Goal: Information Seeking & Learning: Understand process/instructions

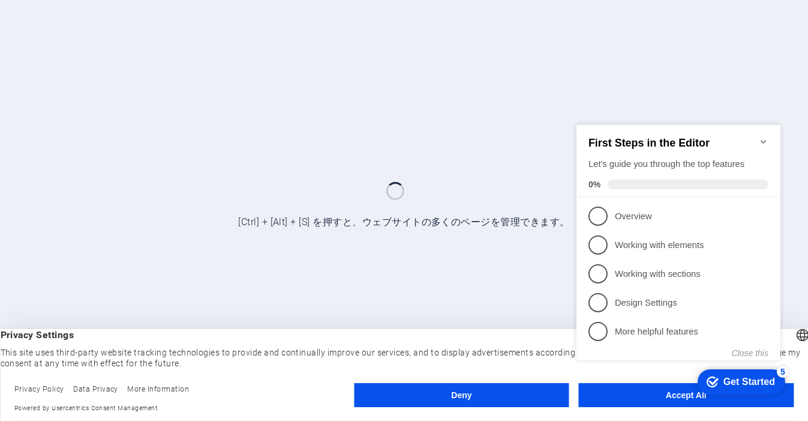
click at [639, 396] on div "checkmark Get Started 5 First Steps in the Editor Let's guide you through the t…" at bounding box center [680, 253] width 218 height 292
click at [660, 393] on div "checkmark Get Started 5 First Steps in the Editor Let's guide you through the t…" at bounding box center [680, 253] width 218 height 292
click at [753, 376] on div "Get Started" at bounding box center [749, 381] width 52 height 11
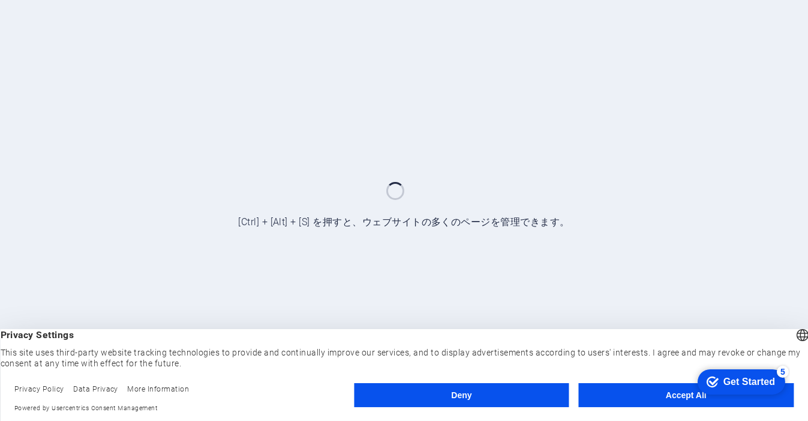
click at [751, 378] on div "Get Started" at bounding box center [749, 381] width 52 height 11
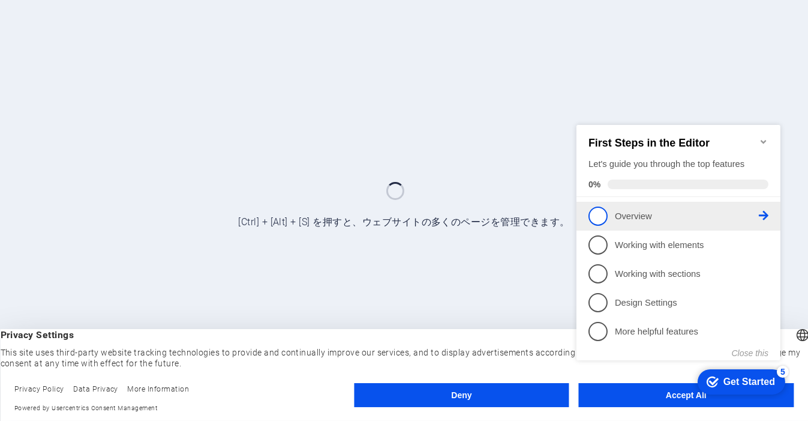
click at [606, 220] on link "1 Overview - incomplete" at bounding box center [678, 215] width 180 height 19
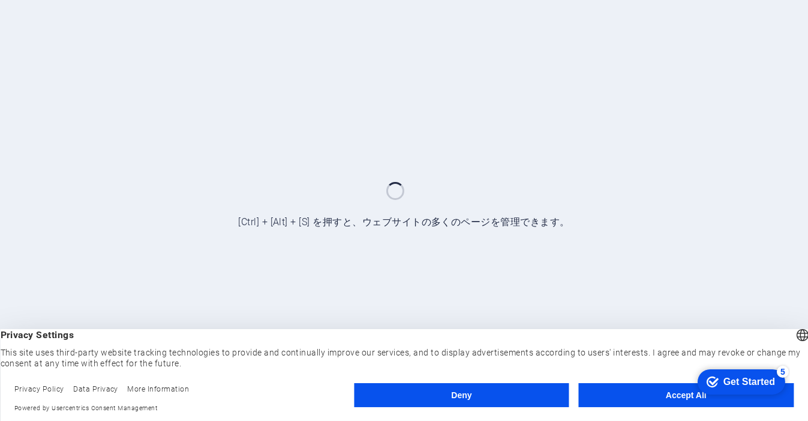
click at [733, 382] on div "Get Started" at bounding box center [749, 381] width 52 height 11
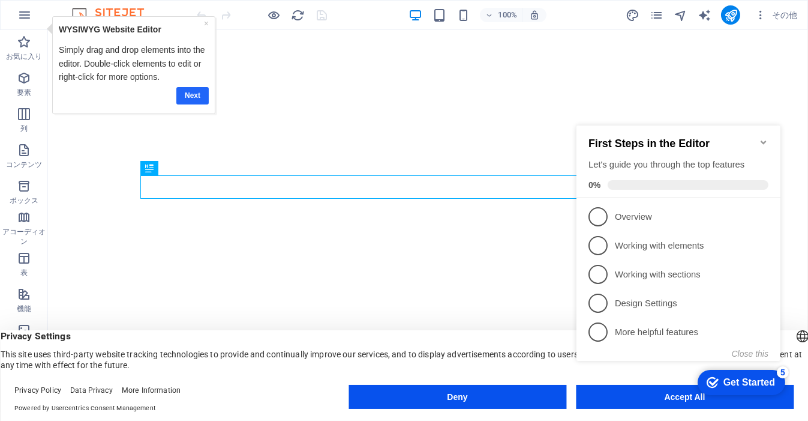
click at [199, 92] on link "Next" at bounding box center [192, 94] width 32 height 17
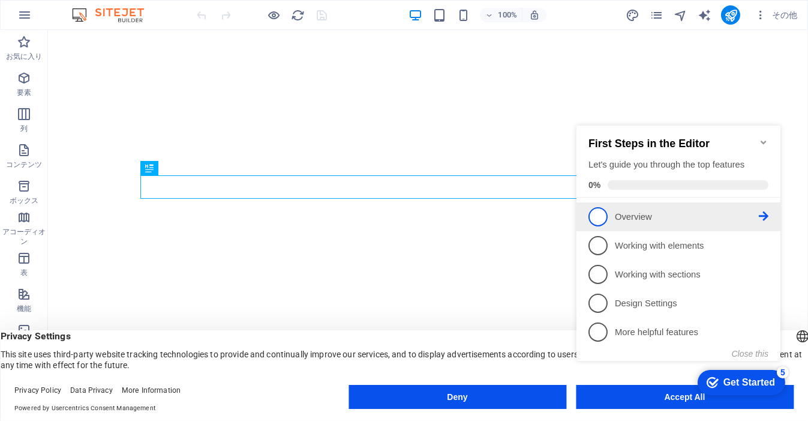
click at [603, 215] on span "1" at bounding box center [597, 215] width 19 height 19
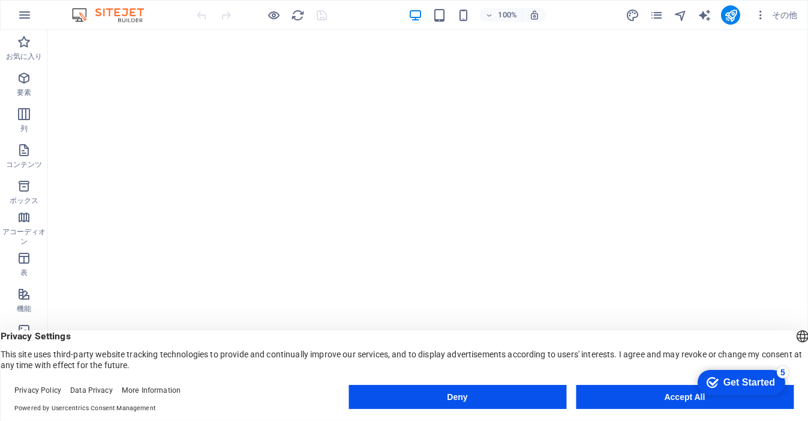
click at [752, 379] on div "Get Started" at bounding box center [749, 381] width 52 height 11
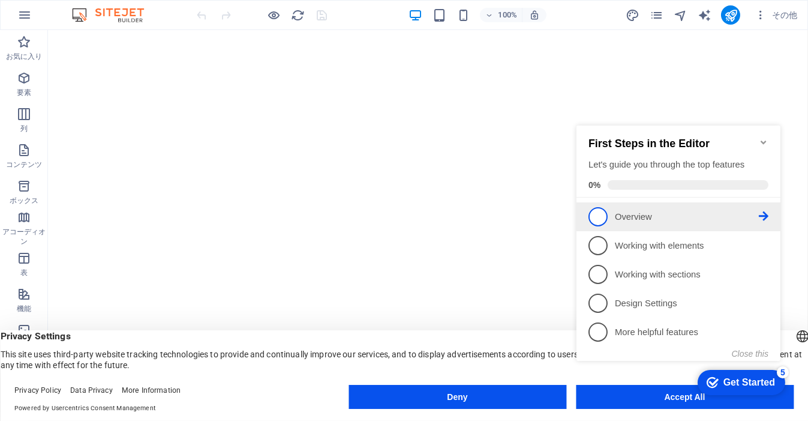
click at [600, 215] on span "1" at bounding box center [597, 215] width 19 height 19
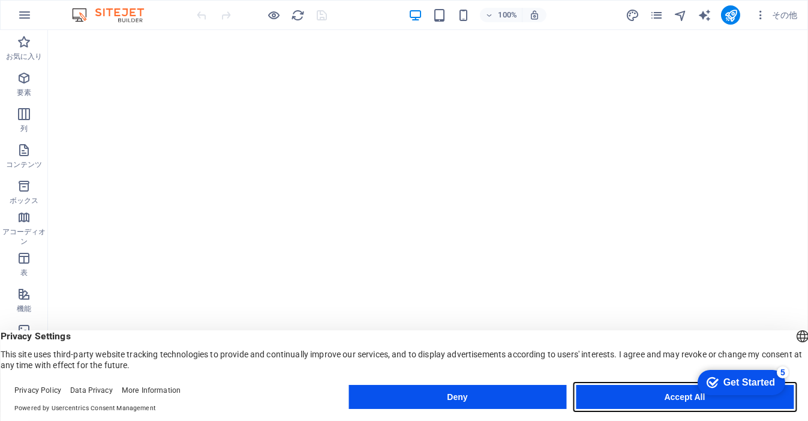
click at [672, 392] on button "Accept All" at bounding box center [685, 397] width 218 height 24
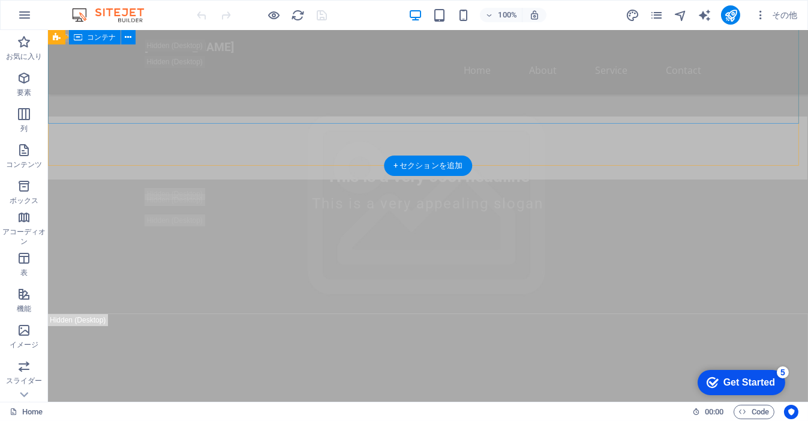
scroll to position [62, 0]
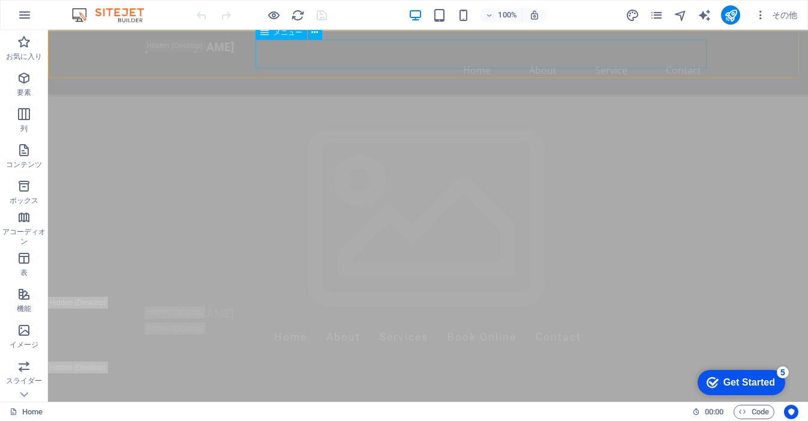
click at [538, 56] on nav "Home About Service Contact" at bounding box center [428, 70] width 567 height 29
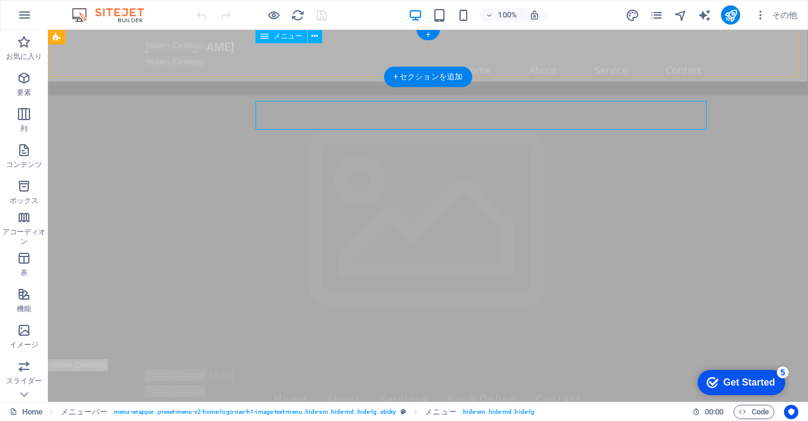
scroll to position [0, 0]
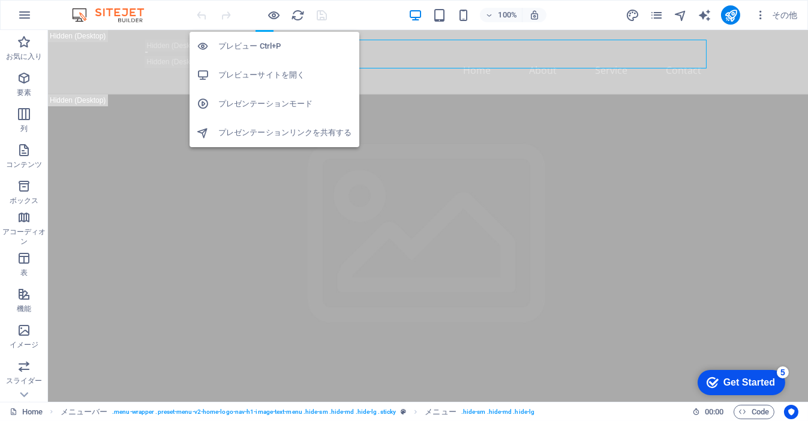
click at [271, 46] on h6 "プレビュー Ctrl+P" at bounding box center [285, 46] width 134 height 14
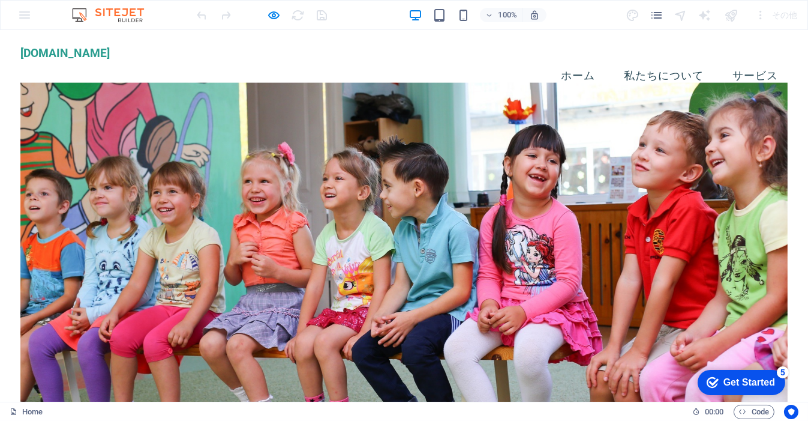
click at [643, 61] on link "私たちについて" at bounding box center [664, 76] width 99 height 30
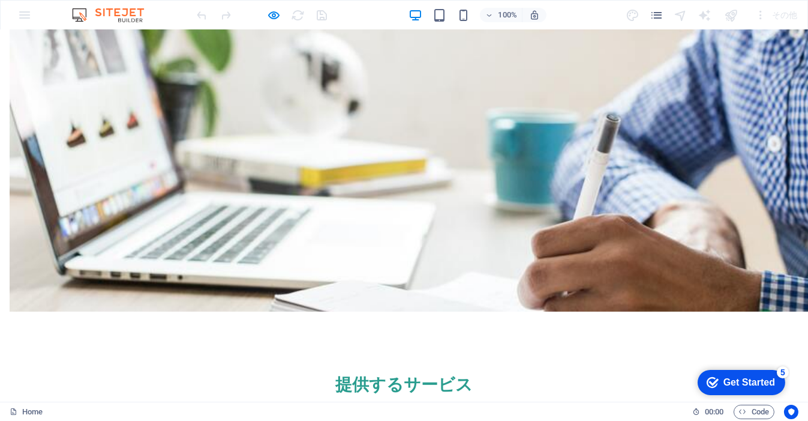
scroll to position [586, 0]
